Goal: Task Accomplishment & Management: Complete application form

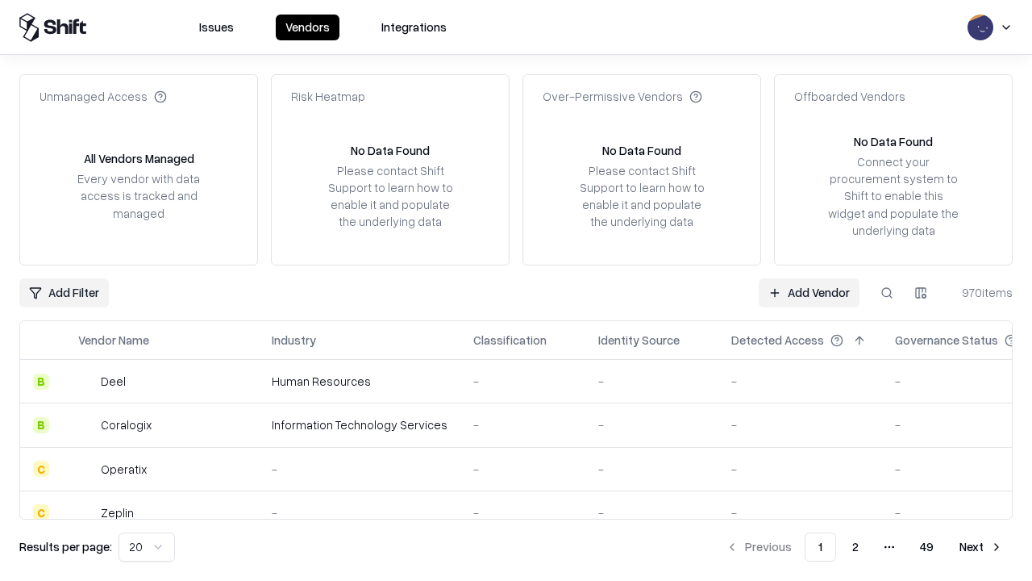
click at [809, 292] on link "Add Vendor" at bounding box center [809, 292] width 101 height 29
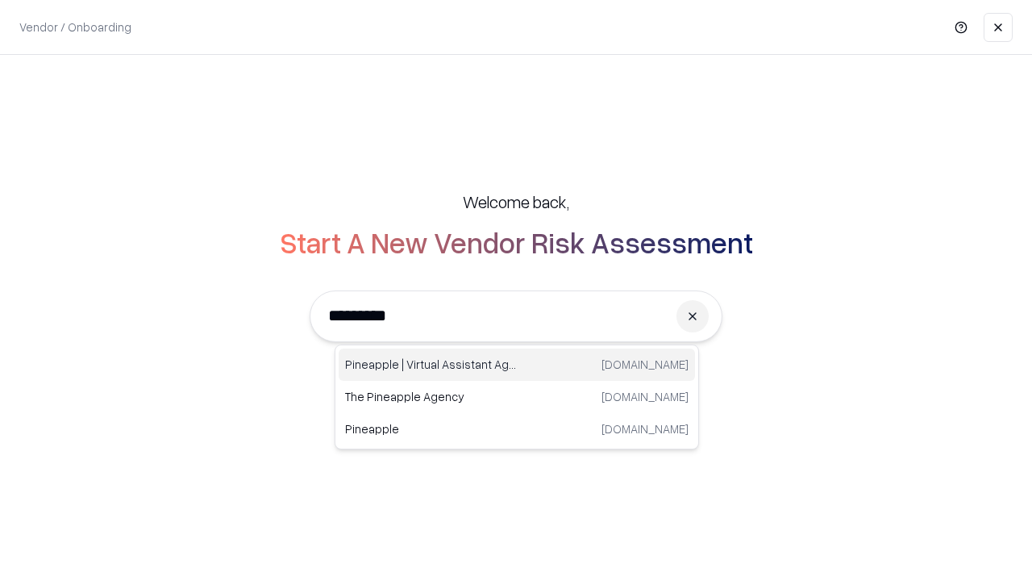
click at [517, 365] on div "Pineapple | Virtual Assistant Agency trypineapple.com" at bounding box center [517, 364] width 357 height 32
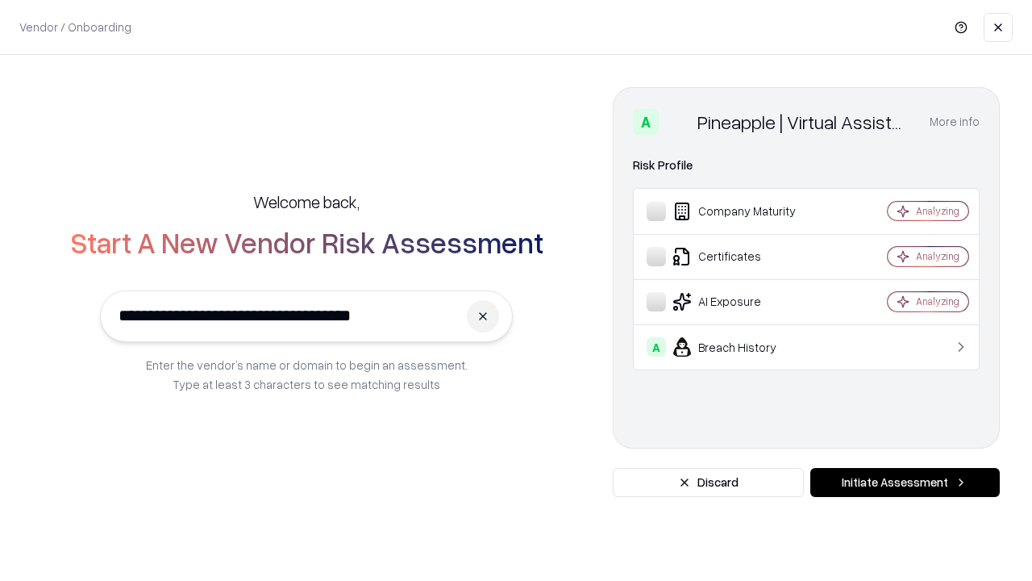
type input "**********"
click at [905, 482] on button "Initiate Assessment" at bounding box center [906, 482] width 190 height 29
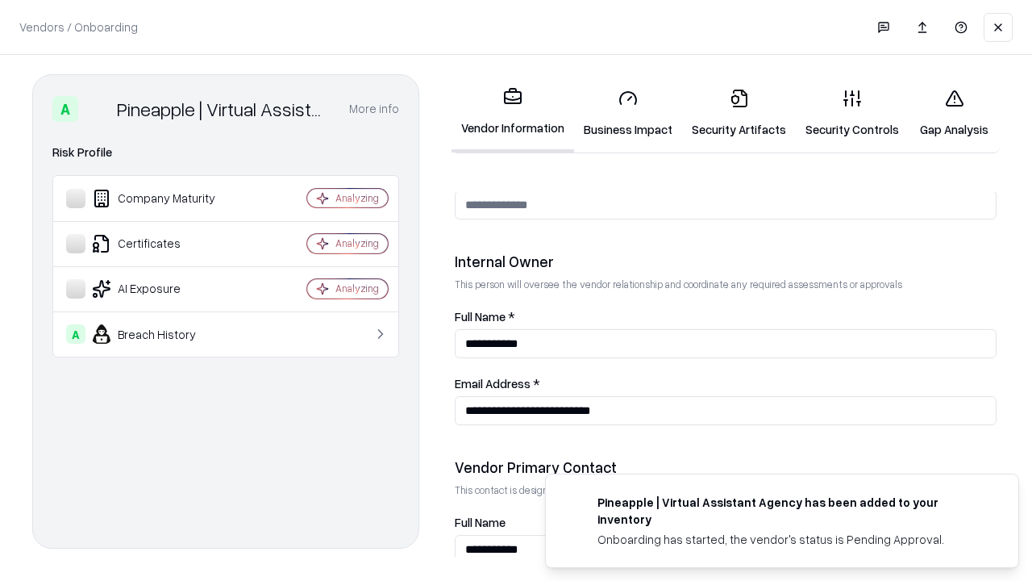
scroll to position [836, 0]
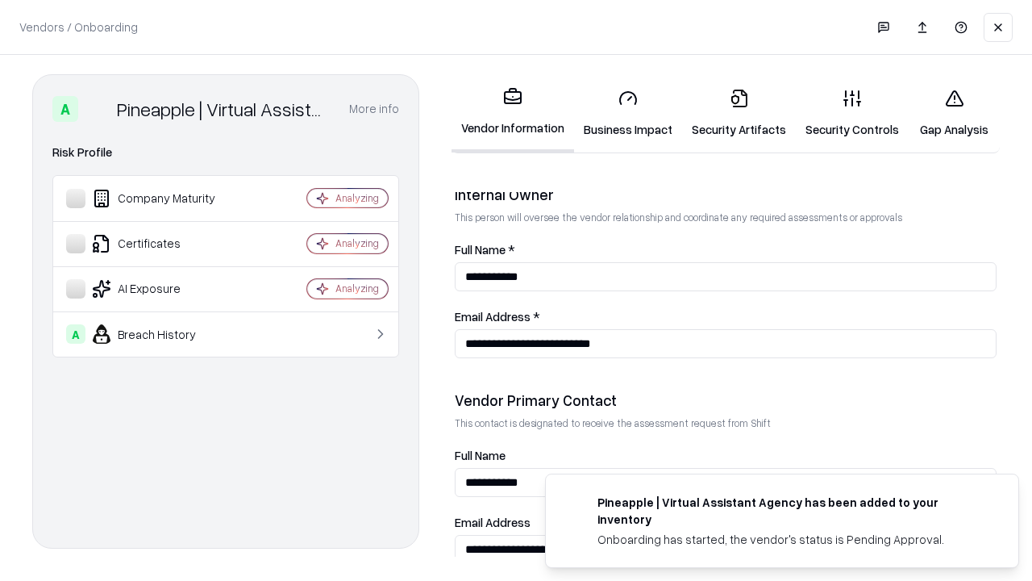
click at [628, 113] on link "Business Impact" at bounding box center [628, 113] width 108 height 75
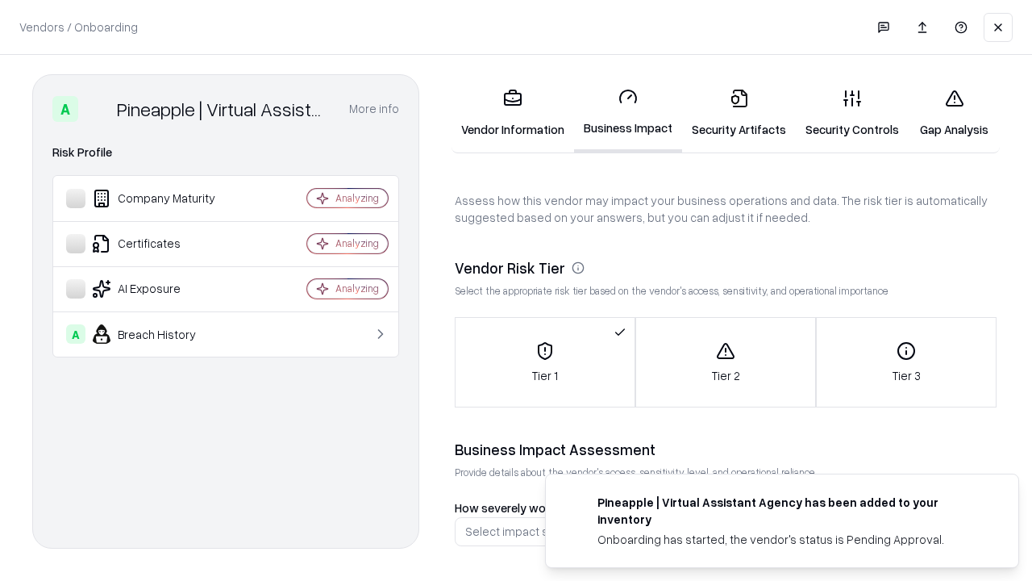
click at [739, 113] on link "Security Artifacts" at bounding box center [739, 113] width 114 height 75
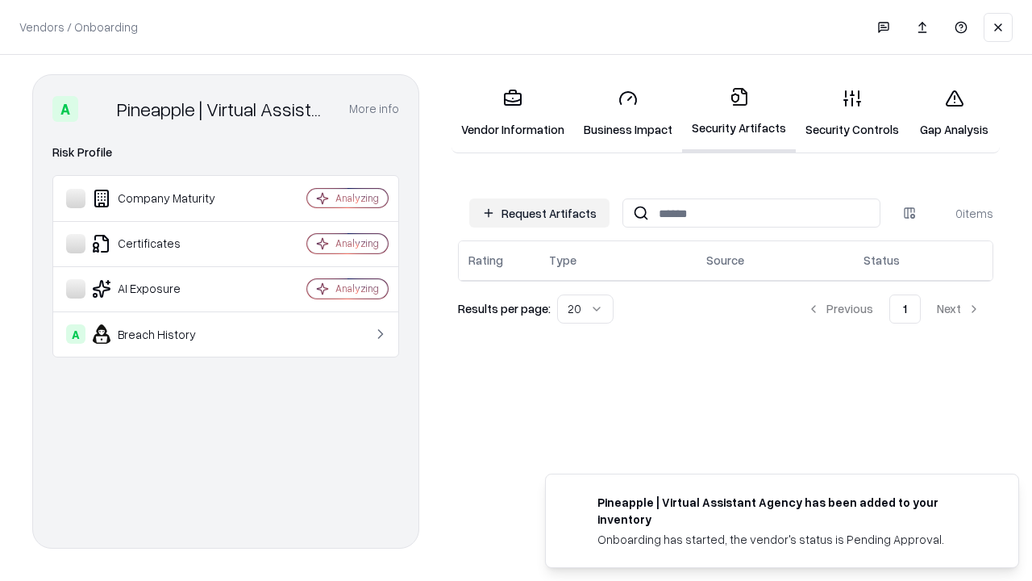
click at [540, 213] on button "Request Artifacts" at bounding box center [539, 212] width 140 height 29
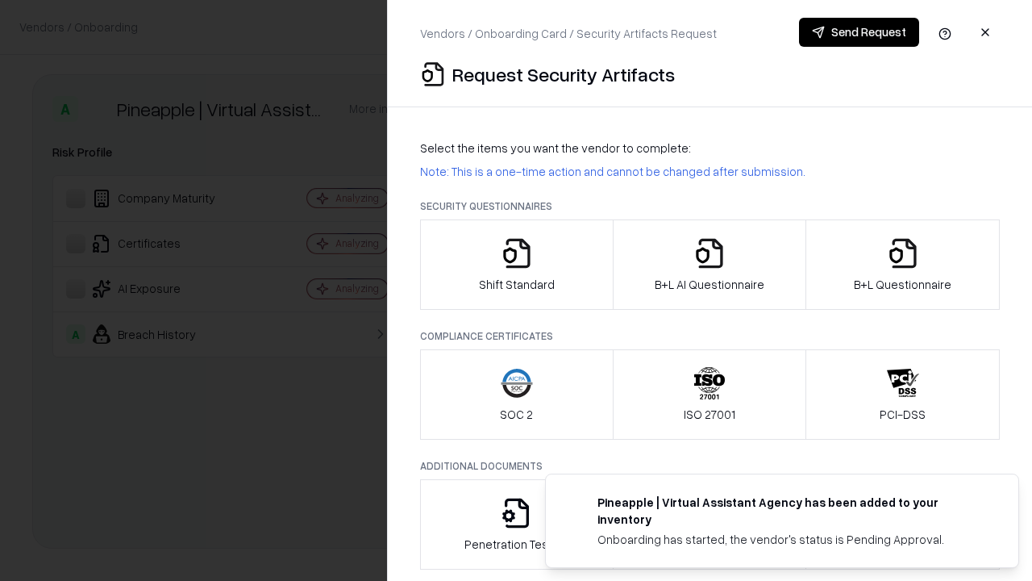
click at [516, 265] on icon "button" at bounding box center [517, 253] width 32 height 32
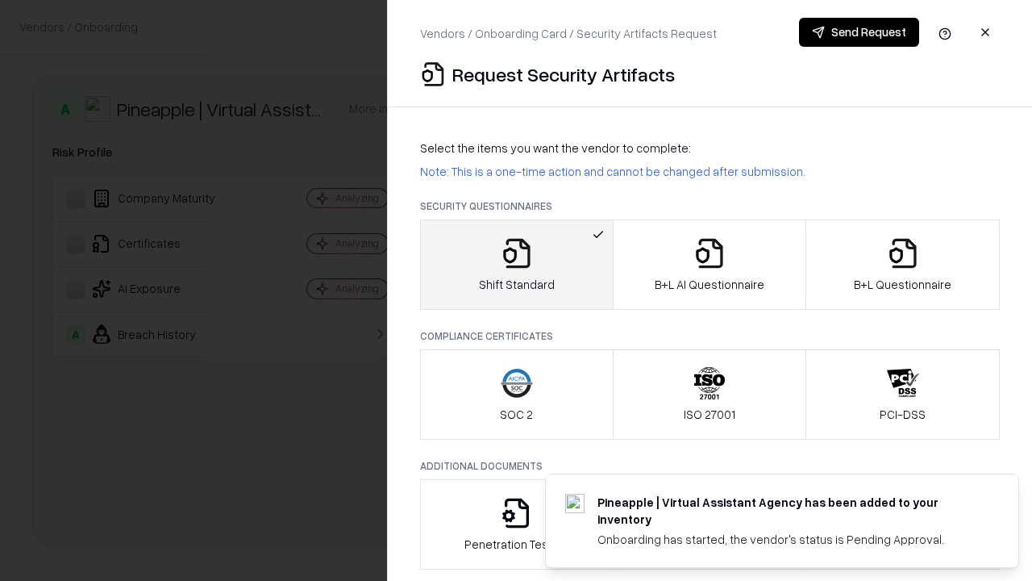
click at [859, 32] on button "Send Request" at bounding box center [859, 32] width 120 height 29
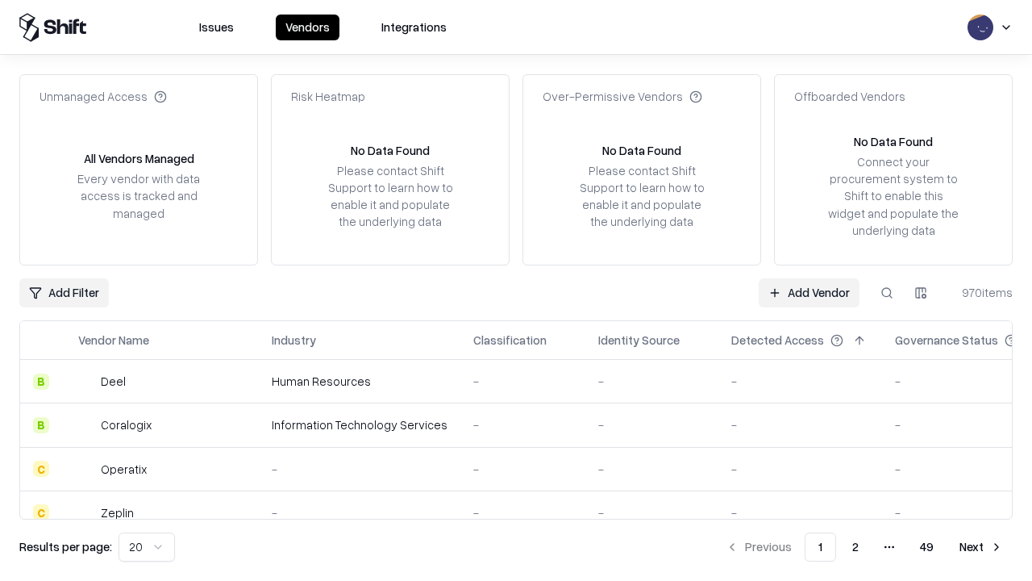
click at [887, 292] on button at bounding box center [887, 292] width 29 height 29
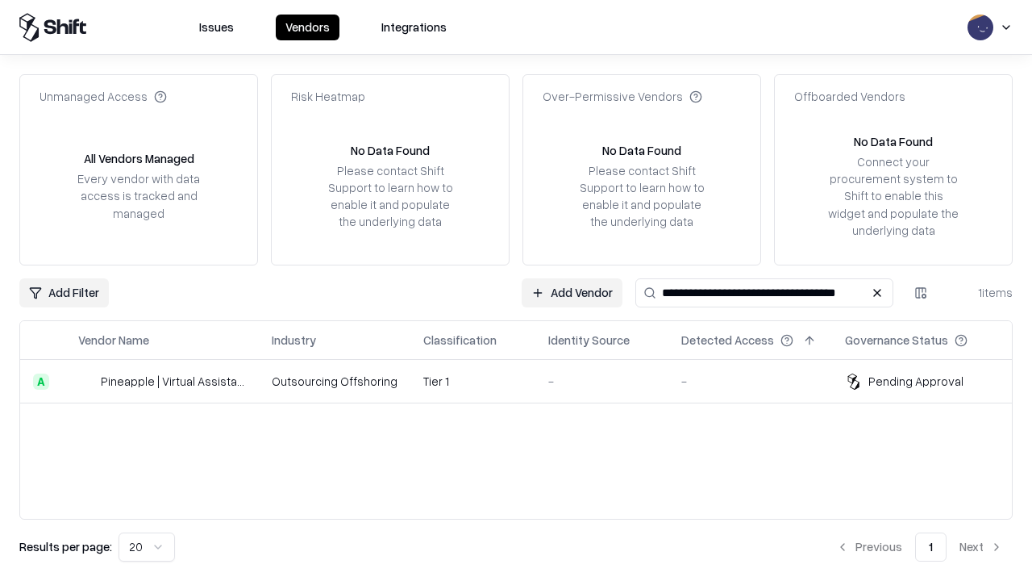
type input "**********"
click at [526, 381] on td "Tier 1" at bounding box center [473, 382] width 125 height 44
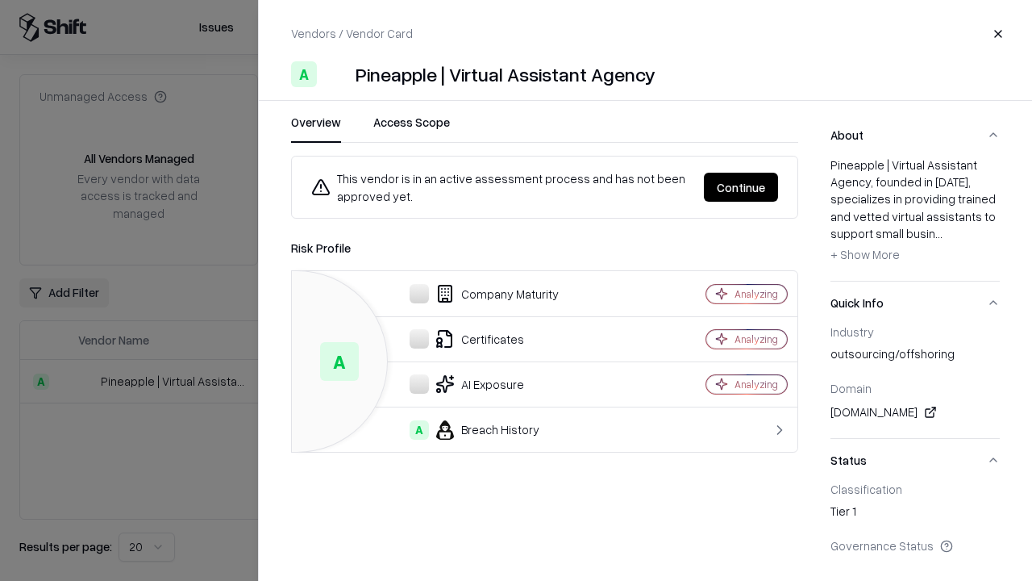
click at [741, 187] on button "Continue" at bounding box center [741, 187] width 74 height 29
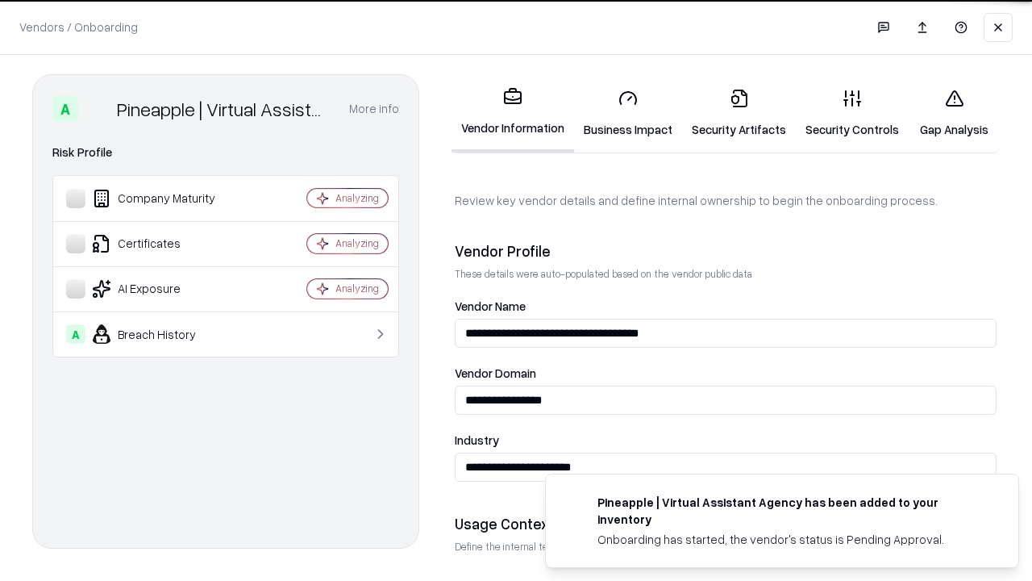
click at [739, 113] on link "Security Artifacts" at bounding box center [739, 113] width 114 height 75
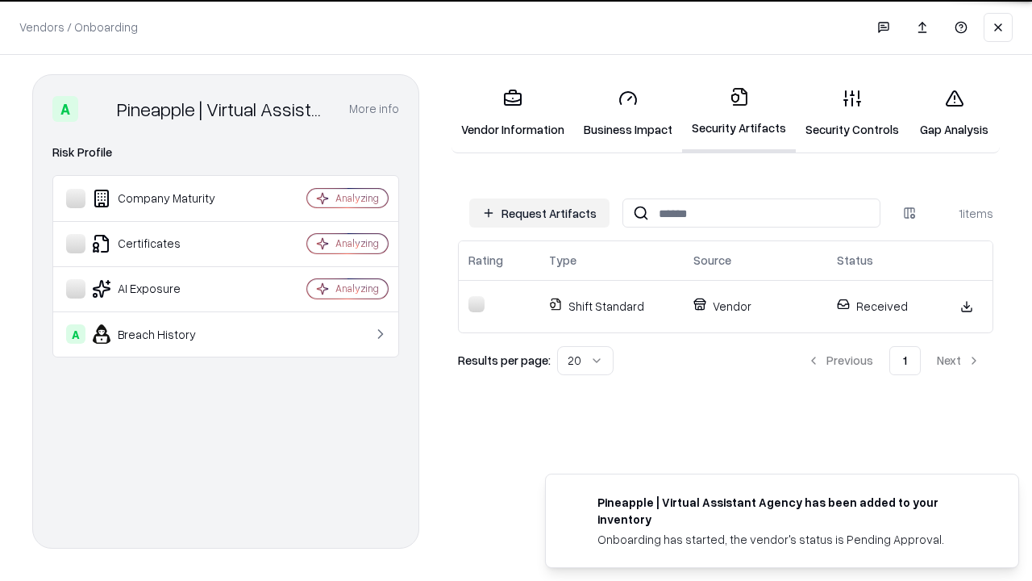
click at [954, 113] on link "Gap Analysis" at bounding box center [954, 113] width 91 height 75
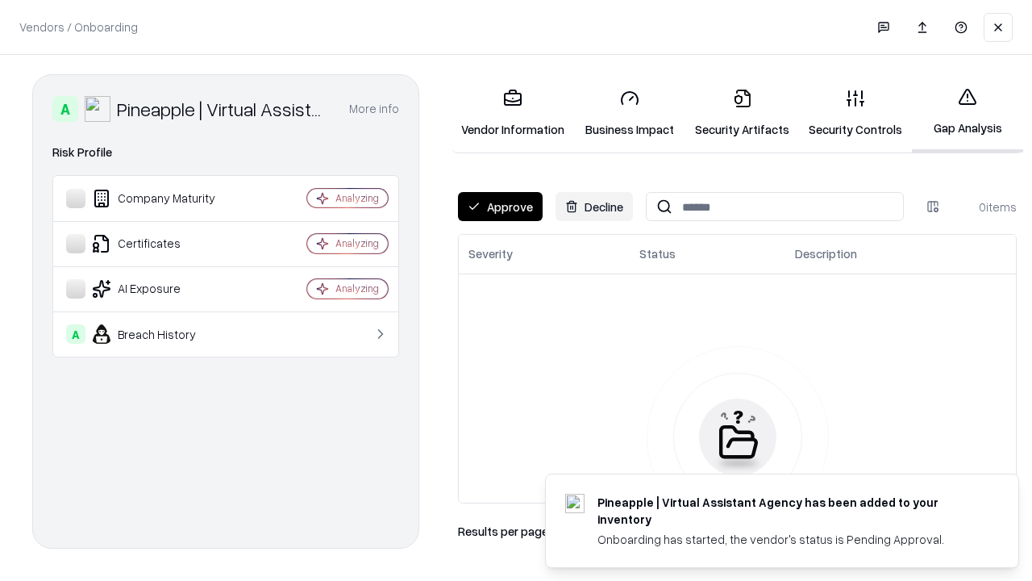
click at [500, 206] on button "Approve" at bounding box center [500, 206] width 85 height 29
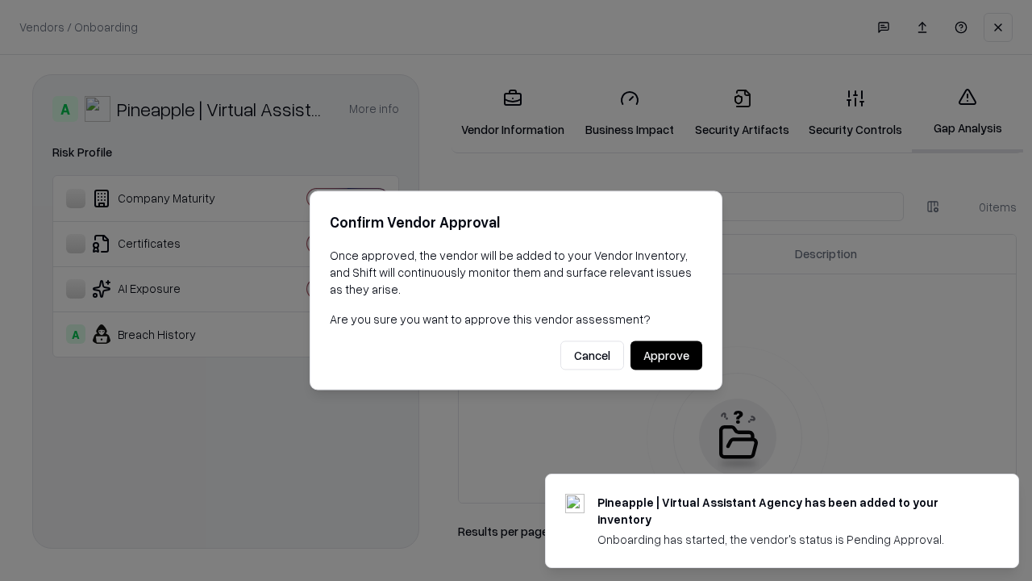
click at [666, 355] on button "Approve" at bounding box center [667, 355] width 72 height 29
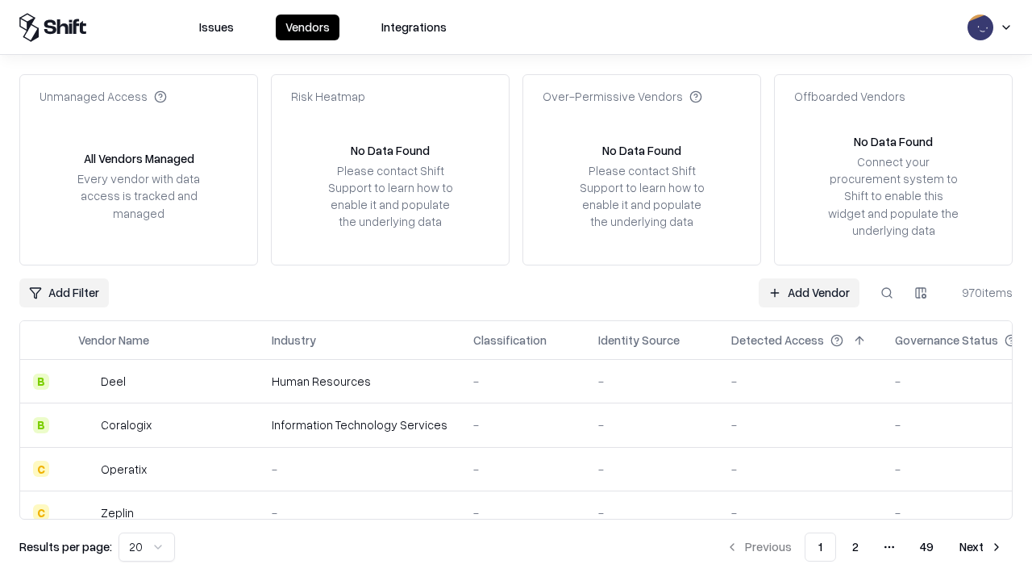
type input "**********"
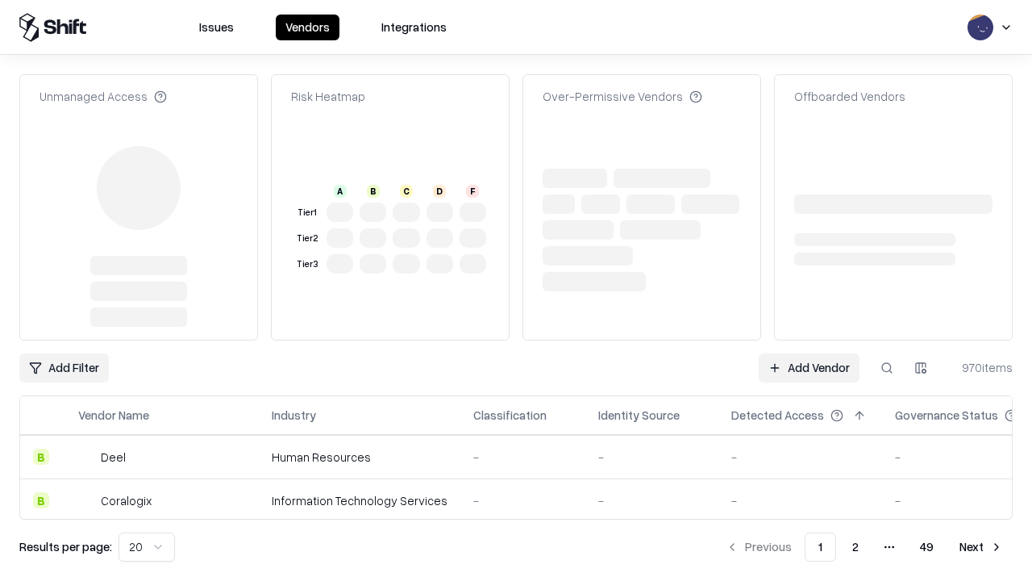
click at [809, 353] on link "Add Vendor" at bounding box center [809, 367] width 101 height 29
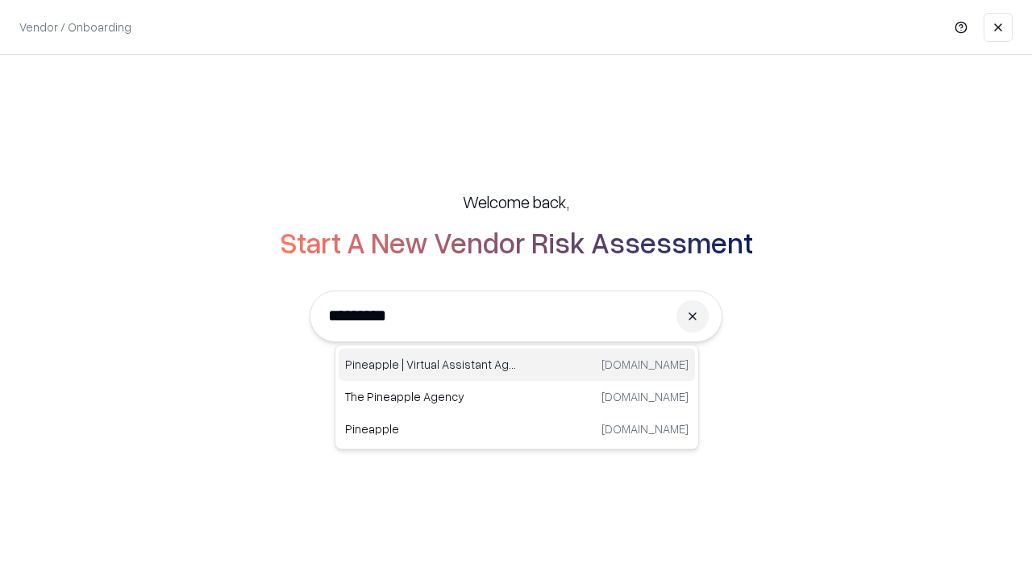
click at [517, 365] on div "Pineapple | Virtual Assistant Agency trypineapple.com" at bounding box center [517, 364] width 357 height 32
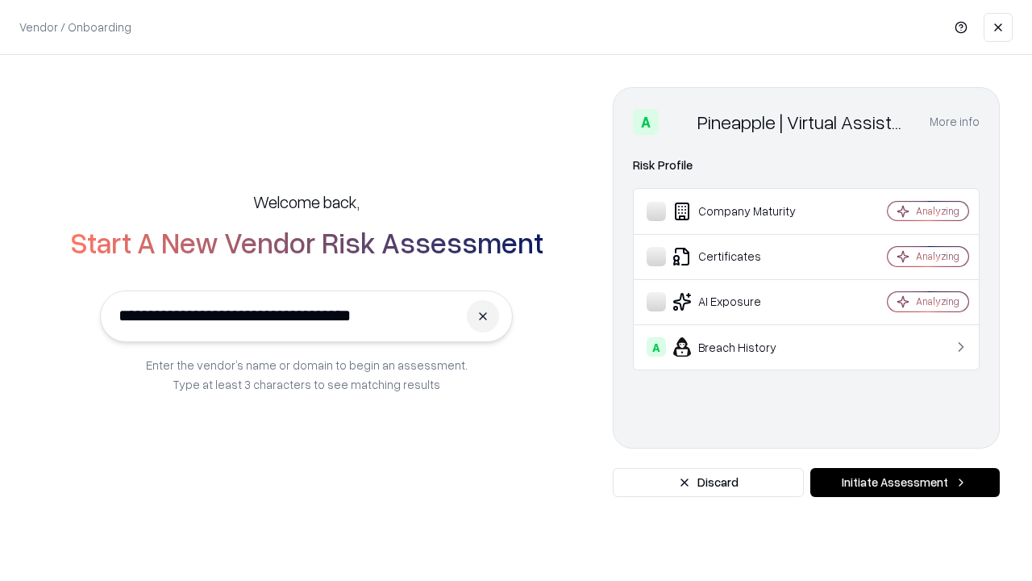
type input "**********"
click at [905, 482] on button "Initiate Assessment" at bounding box center [906, 482] width 190 height 29
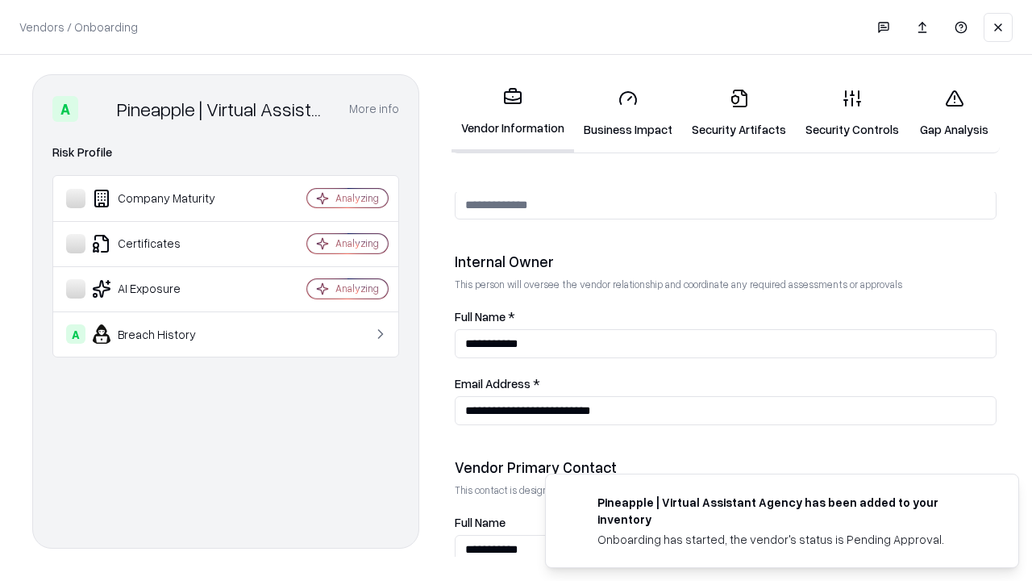
scroll to position [836, 0]
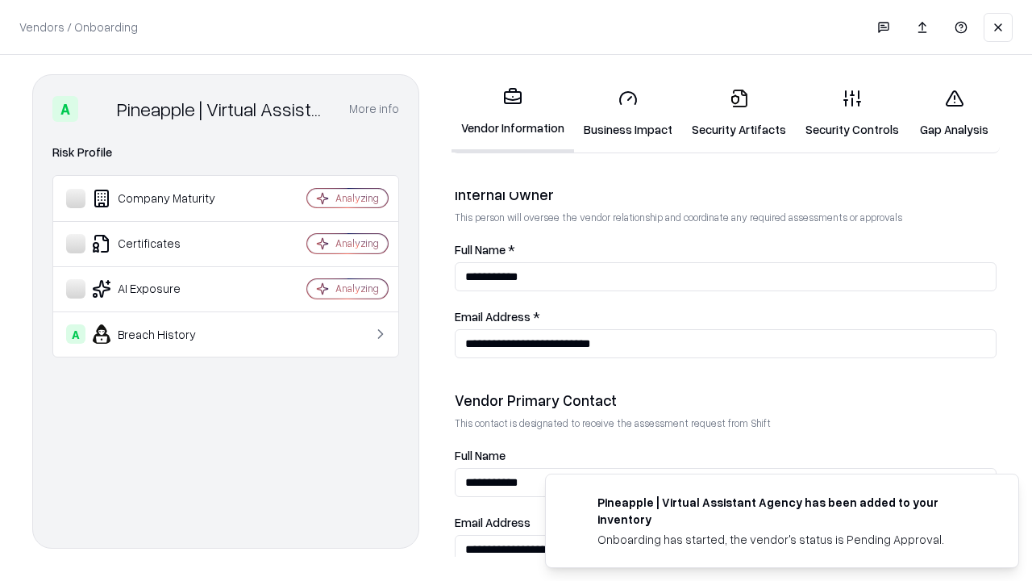
click at [954, 113] on link "Gap Analysis" at bounding box center [954, 113] width 91 height 75
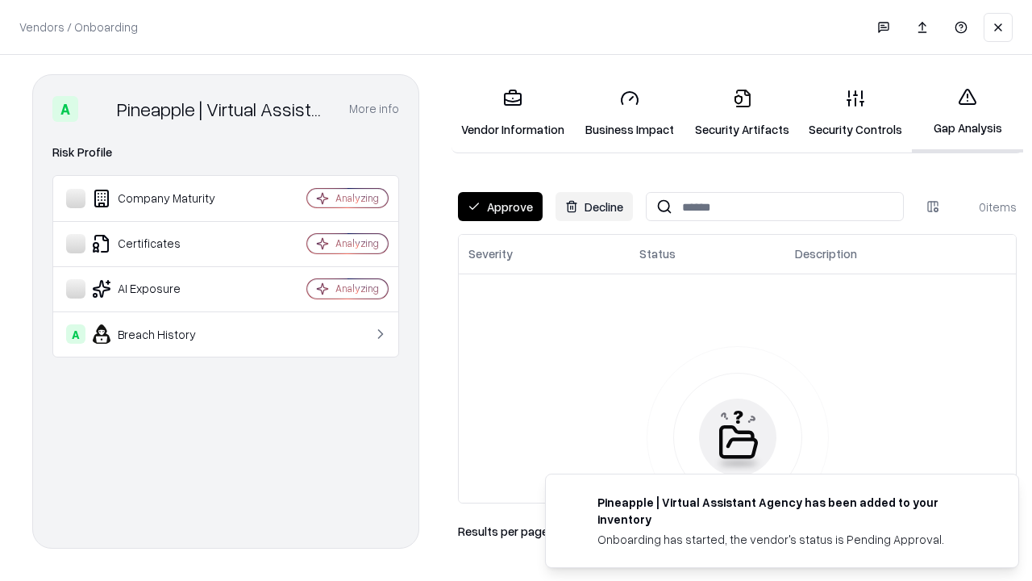
click at [500, 206] on button "Approve" at bounding box center [500, 206] width 85 height 29
